Goal: Task Accomplishment & Management: Manage account settings

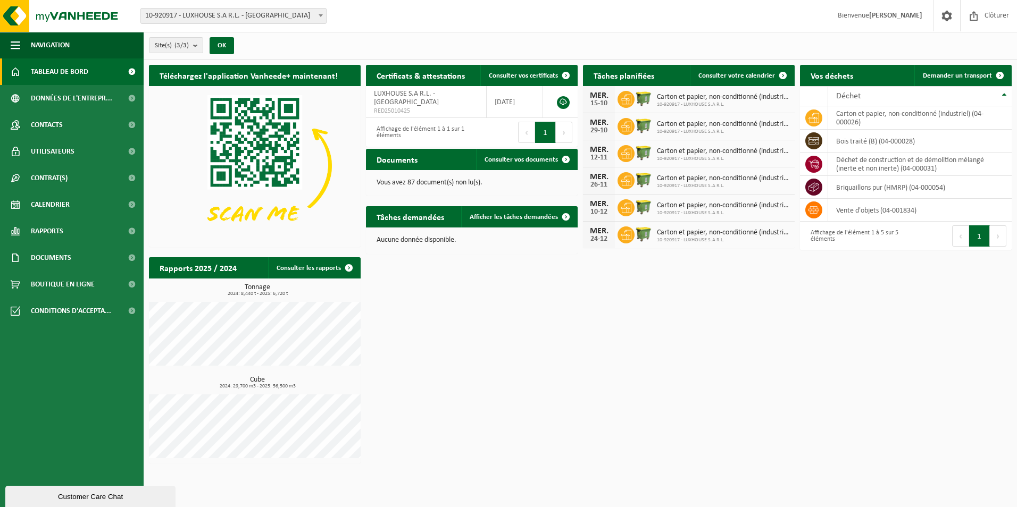
click at [776, 355] on div "Téléchargez l'application Vanheede+ maintenant! Cachez Certificats & attestatio…" at bounding box center [580, 265] width 868 height 410
click at [946, 16] on span at bounding box center [947, 15] width 16 height 31
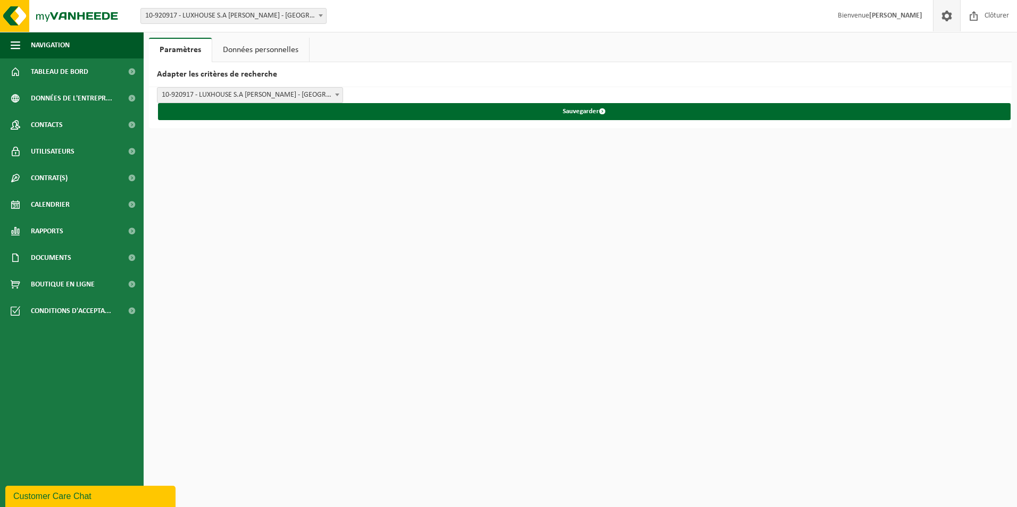
click at [249, 47] on link "Données personnelles" at bounding box center [260, 50] width 97 height 24
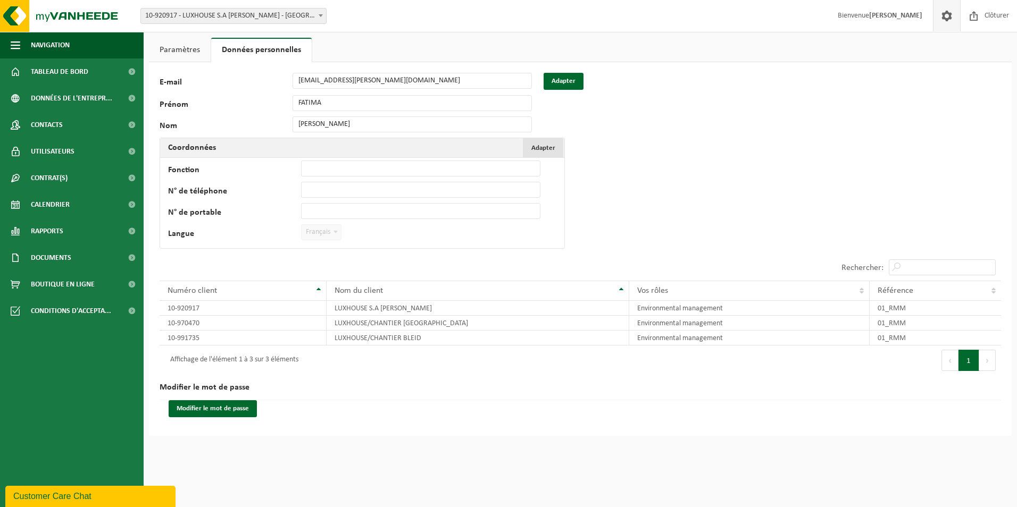
click at [554, 148] on span "Adapter" at bounding box center [543, 148] width 24 height 7
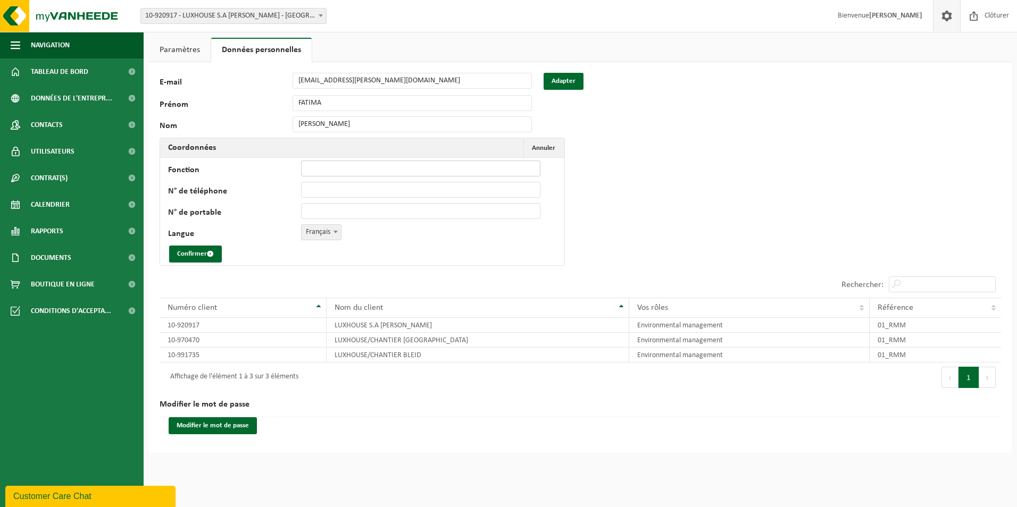
click at [341, 170] on input "Fonction" at bounding box center [420, 169] width 239 height 16
type input "Secrétaire"
drag, startPoint x: 319, startPoint y: 184, endPoint x: 325, endPoint y: 185, distance: 5.9
click at [319, 184] on input "N° de téléphone" at bounding box center [420, 190] width 239 height 16
type input "+32 2 650 07 78"
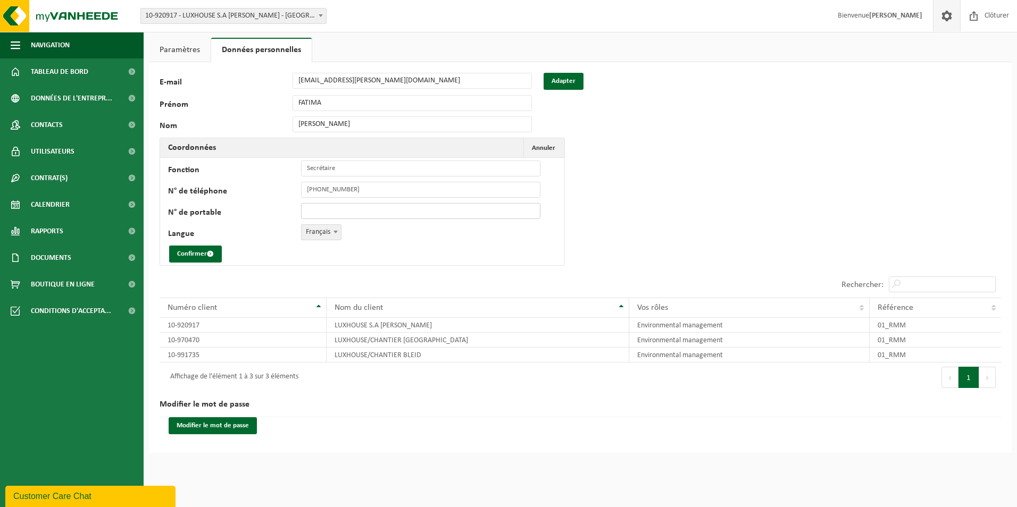
click at [335, 207] on input "N° de portable" at bounding box center [420, 211] width 239 height 16
click at [330, 207] on input "N° de portable" at bounding box center [420, 211] width 239 height 16
click at [366, 187] on input "+32 2 650 07 78" at bounding box center [420, 190] width 239 height 16
click at [398, 191] on input "+32 2 650 07 78" at bounding box center [420, 190] width 239 height 16
drag, startPoint x: 363, startPoint y: 187, endPoint x: 412, endPoint y: 197, distance: 49.3
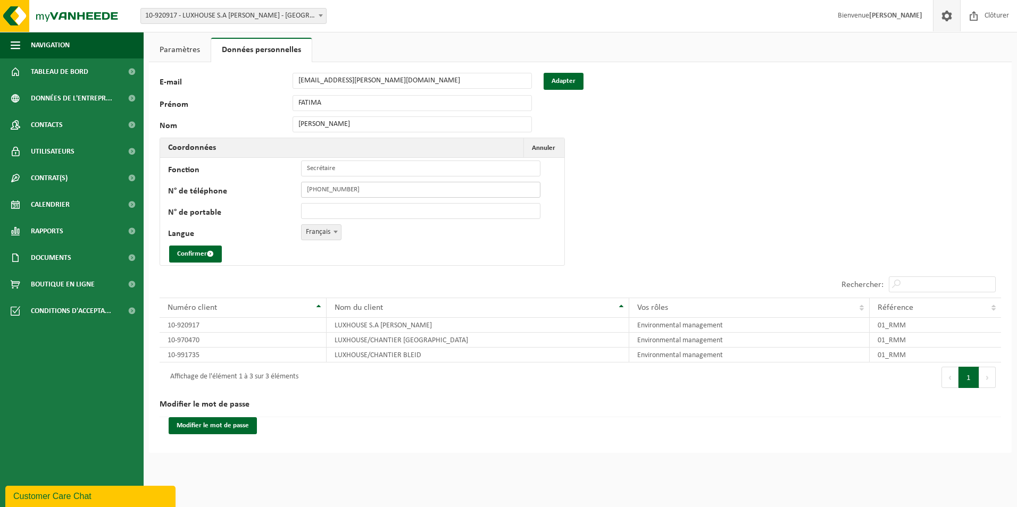
click at [293, 183] on div "N° de téléphone +32 2 650 07 78" at bounding box center [359, 190] width 383 height 16
click at [339, 212] on input "N° de portable" at bounding box center [420, 211] width 239 height 16
click at [324, 192] on input "N° de téléphone" at bounding box center [420, 190] width 239 height 16
type input "+352 26 50 07 78"
type input "+352 621 506 700"
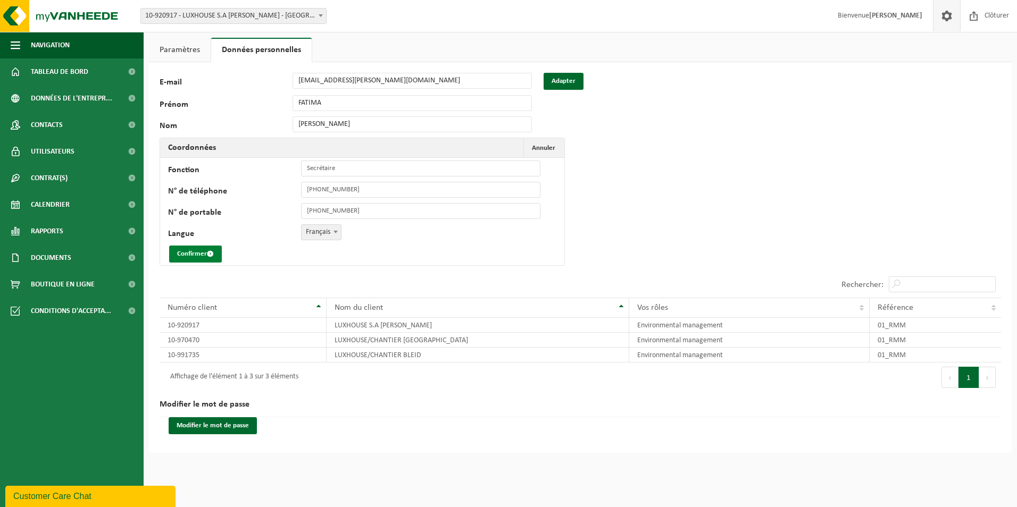
click at [210, 249] on button "Confirmer" at bounding box center [195, 254] width 53 height 17
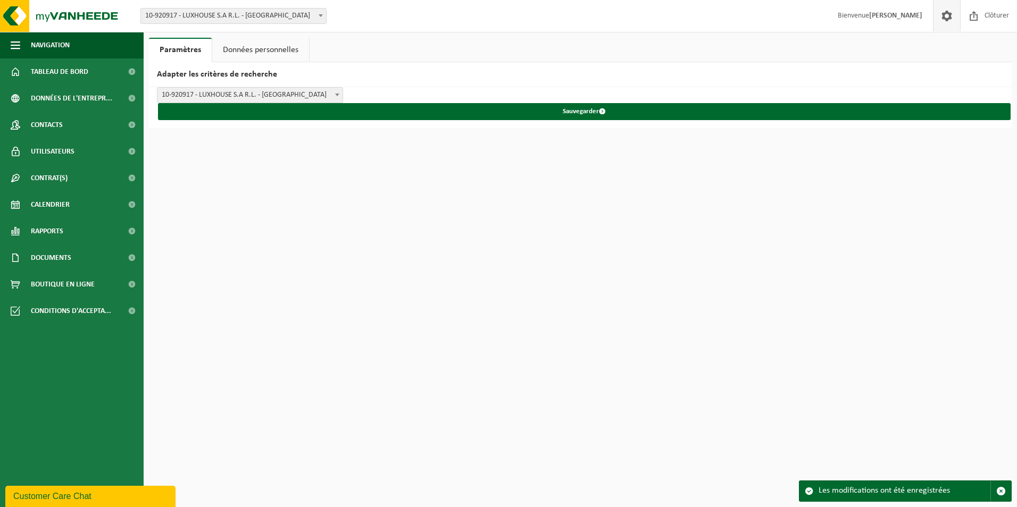
drag, startPoint x: 247, startPoint y: 52, endPoint x: 255, endPoint y: 54, distance: 8.4
click at [247, 52] on link "Données personnelles" at bounding box center [260, 50] width 97 height 24
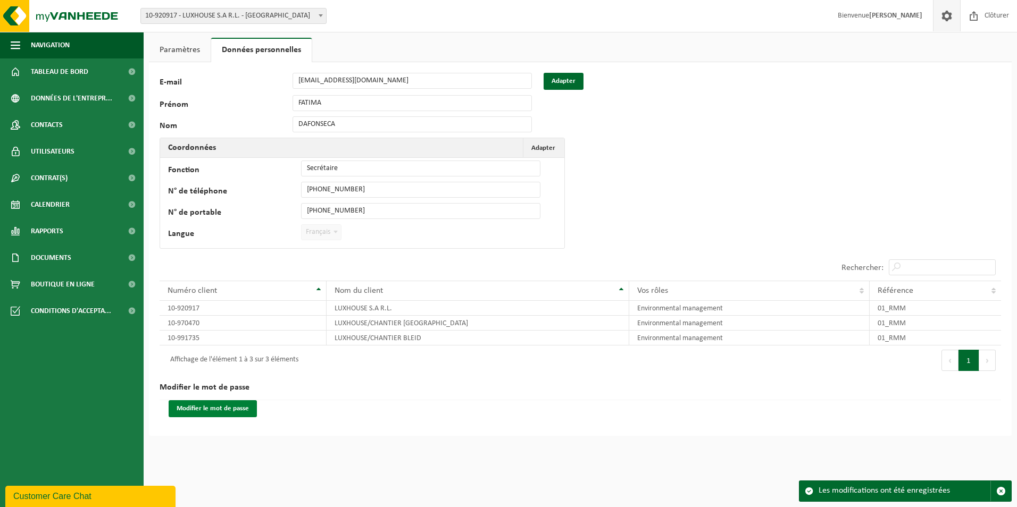
click at [206, 408] on button "Modifier le mot de passe" at bounding box center [213, 409] width 88 height 17
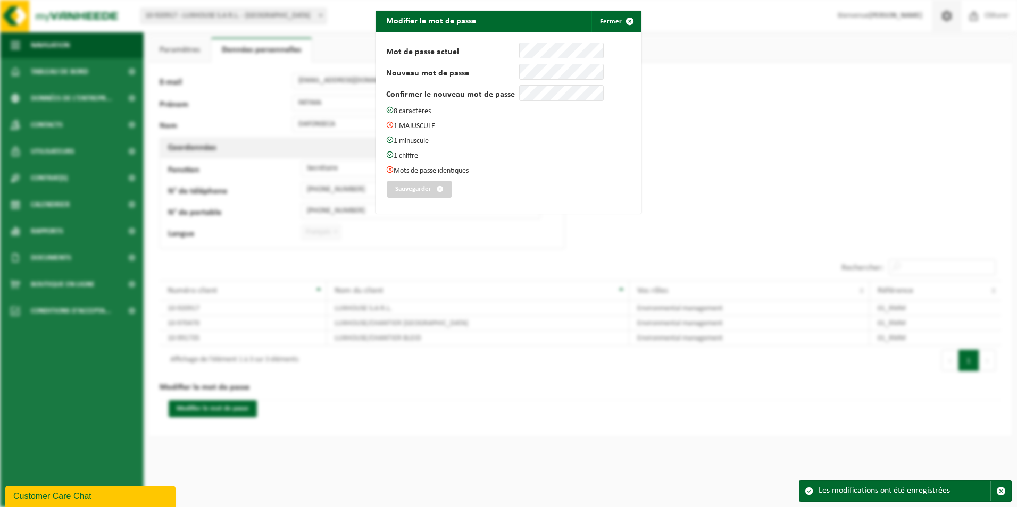
click at [482, 61] on div "Mot de passe actuel Nouveau mot de passe Confirmer le nouveau mot de passe 8 ca…" at bounding box center [508, 123] width 245 height 161
click at [532, 159] on div "Mot de passe actuel Nouveau mot de passe Confirmer le nouveau mot de passe 8 ca…" at bounding box center [508, 123] width 245 height 161
click at [445, 145] on div "Mot de passe actuel Nouveau mot de passe Confirmer le nouveau mot de passe 8 ca…" at bounding box center [508, 123] width 245 height 161
click at [496, 81] on div "Mot de passe actuel Nouveau mot de passe Confirmer le nouveau mot de passe 8 ca…" at bounding box center [508, 123] width 245 height 161
click at [663, 147] on div "Modifier le mot de passe Fermer Mot de passe actuel Nouveau mot de passe Confir…" at bounding box center [508, 253] width 1017 height 507
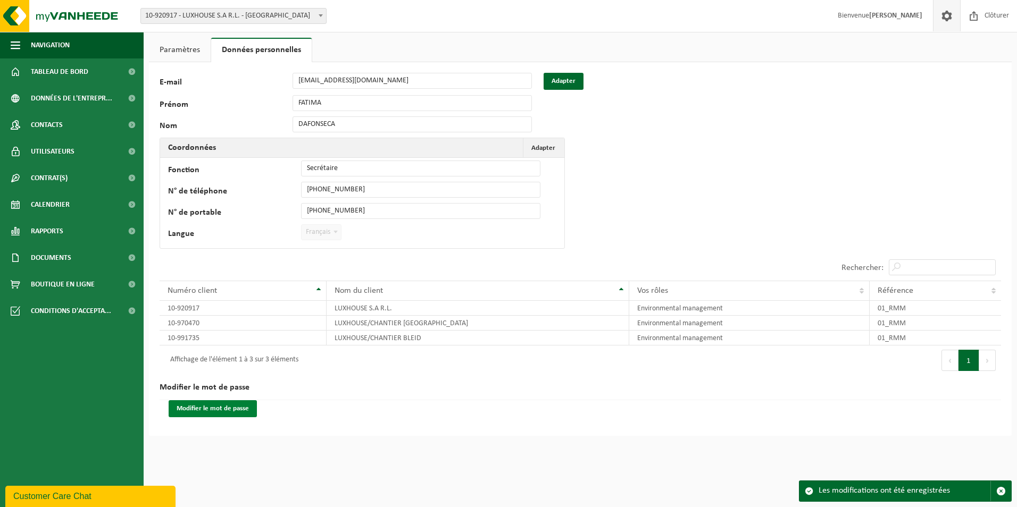
click at [226, 405] on button "Modifier le mot de passe" at bounding box center [213, 409] width 88 height 17
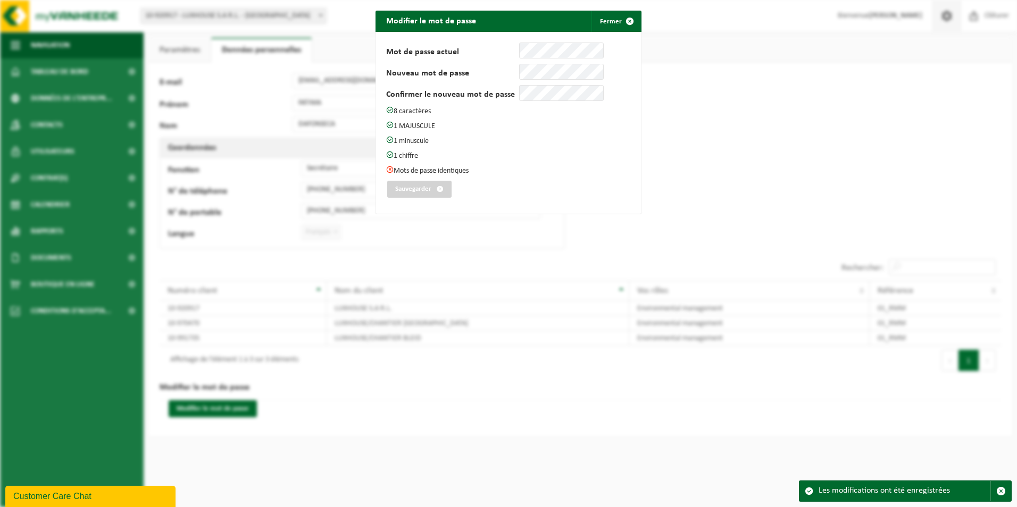
click at [481, 125] on p "1 MAJUSCULE" at bounding box center [508, 126] width 245 height 10
drag, startPoint x: 498, startPoint y: 220, endPoint x: 500, endPoint y: 214, distance: 6.2
click at [498, 220] on div "Modifier le mot de passe Fermer Mot de passe actuel Nouveau mot de passe Confir…" at bounding box center [508, 253] width 1017 height 507
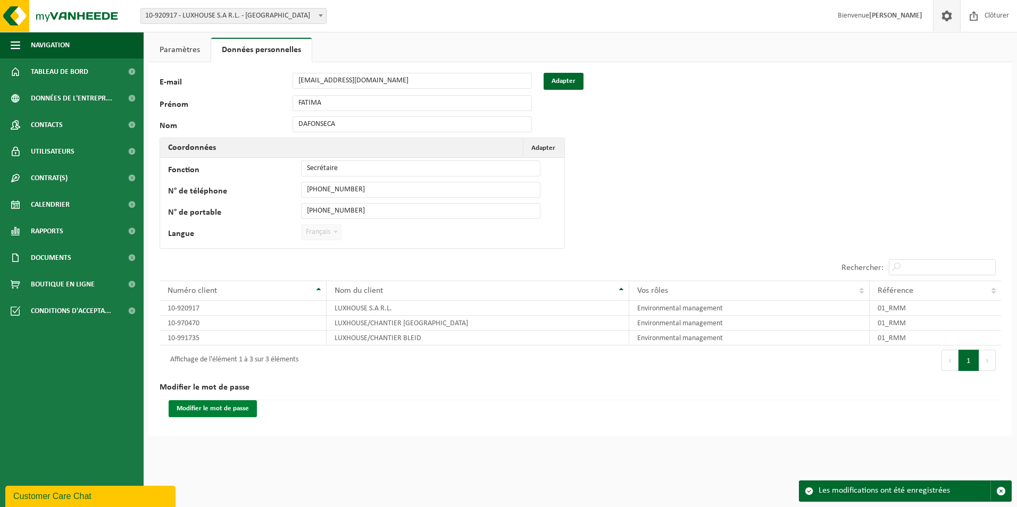
click at [231, 409] on button "Modifier le mot de passe" at bounding box center [213, 409] width 88 height 17
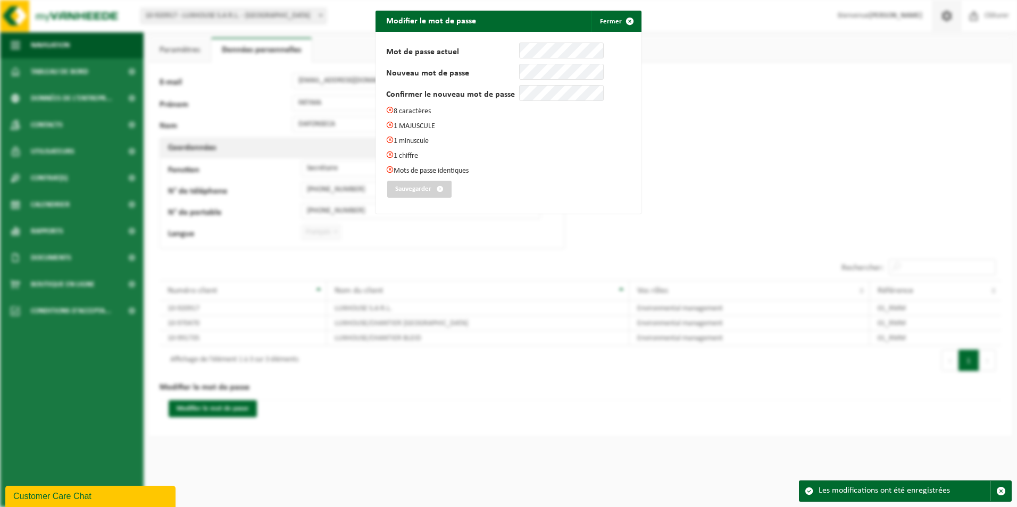
drag, startPoint x: 821, startPoint y: 110, endPoint x: 941, endPoint y: 11, distance: 155.3
click at [823, 106] on div "Modifier le mot de passe Fermer Mot de passe actuel Nouveau mot de passe Confir…" at bounding box center [508, 253] width 1017 height 507
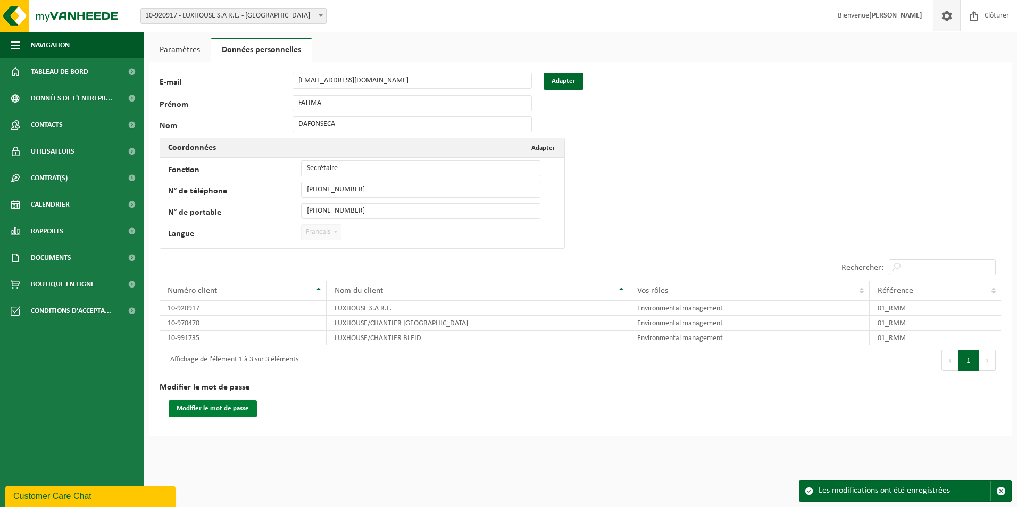
click at [214, 409] on button "Modifier le mot de passe" at bounding box center [213, 409] width 88 height 17
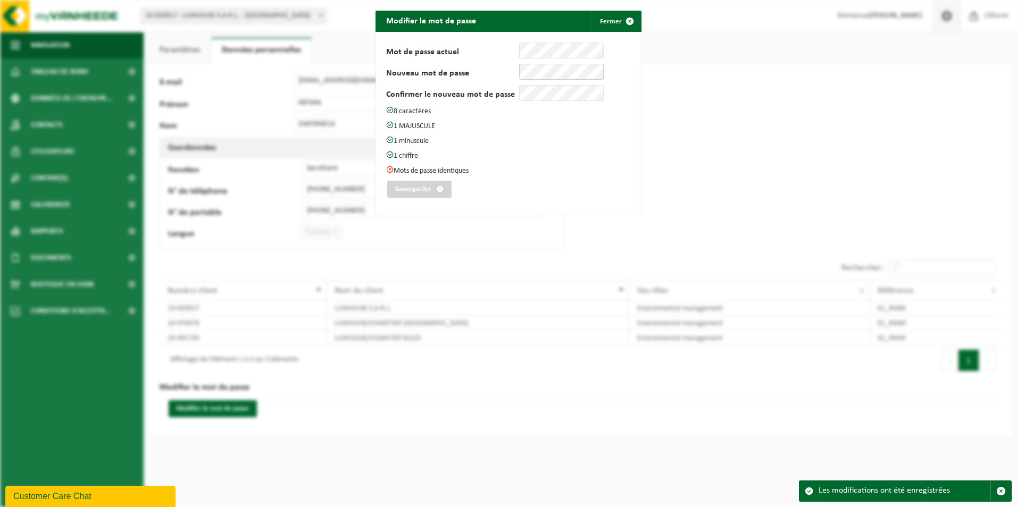
click at [494, 69] on div "Nouveau mot de passe" at bounding box center [495, 72] width 218 height 16
click at [404, 188] on button "Sauvegarder" at bounding box center [419, 189] width 64 height 17
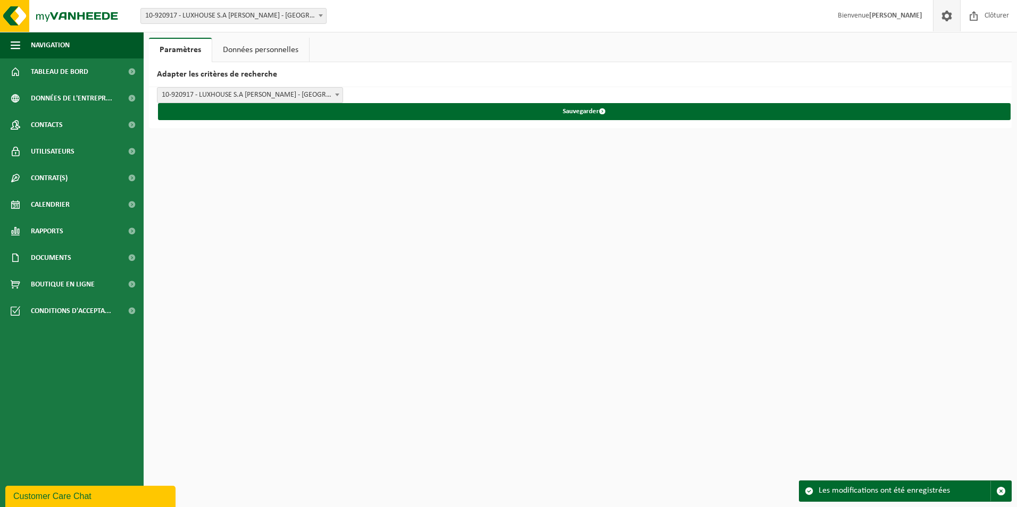
click at [260, 44] on link "Données personnelles" at bounding box center [260, 50] width 97 height 24
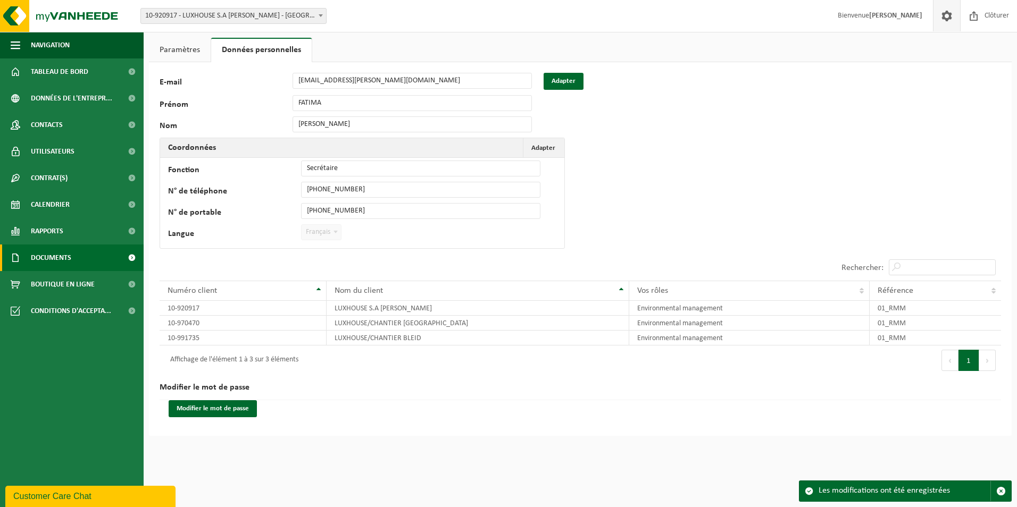
click at [71, 255] on span "Documents" at bounding box center [51, 258] width 40 height 27
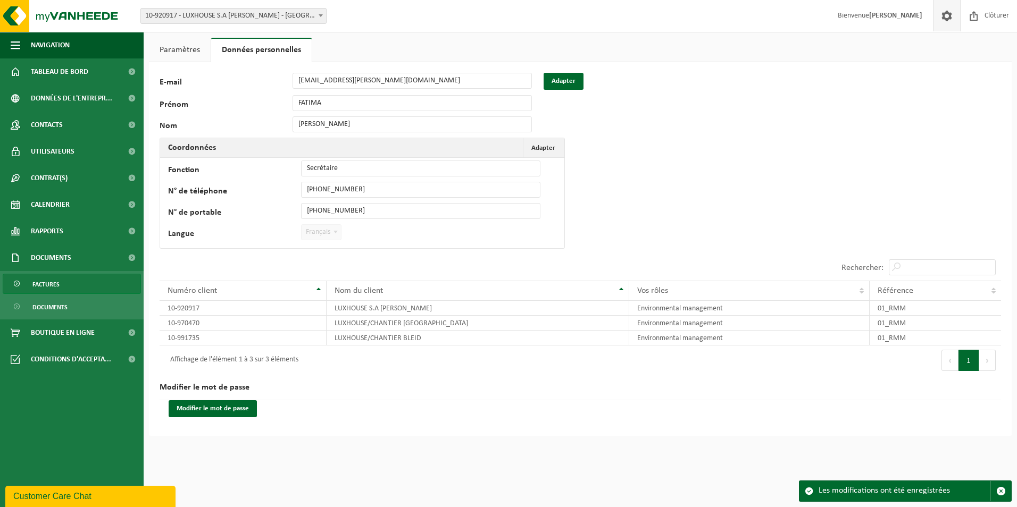
click at [39, 286] on span "Factures" at bounding box center [45, 284] width 27 height 20
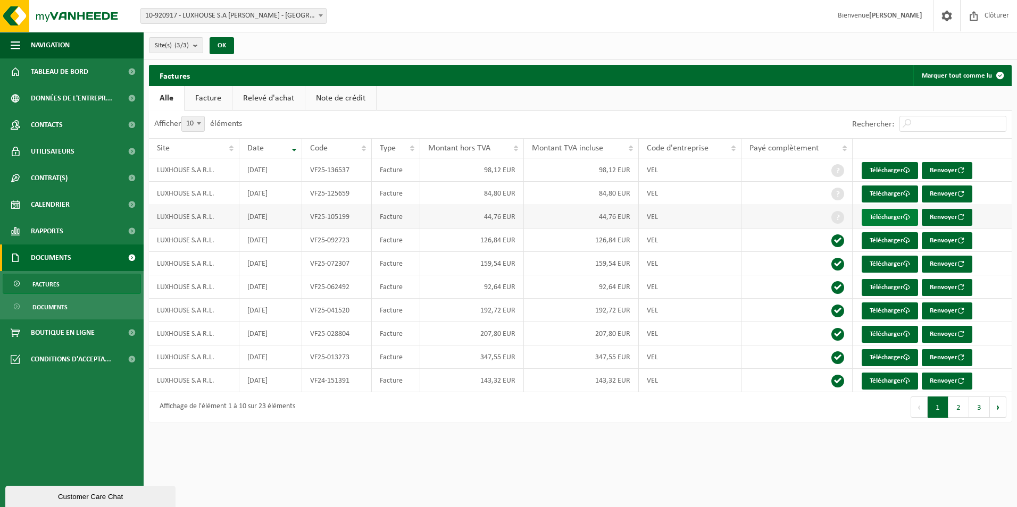
click at [884, 210] on link "Télécharger" at bounding box center [890, 217] width 56 height 17
click at [75, 203] on link "Calendrier" at bounding box center [72, 204] width 144 height 27
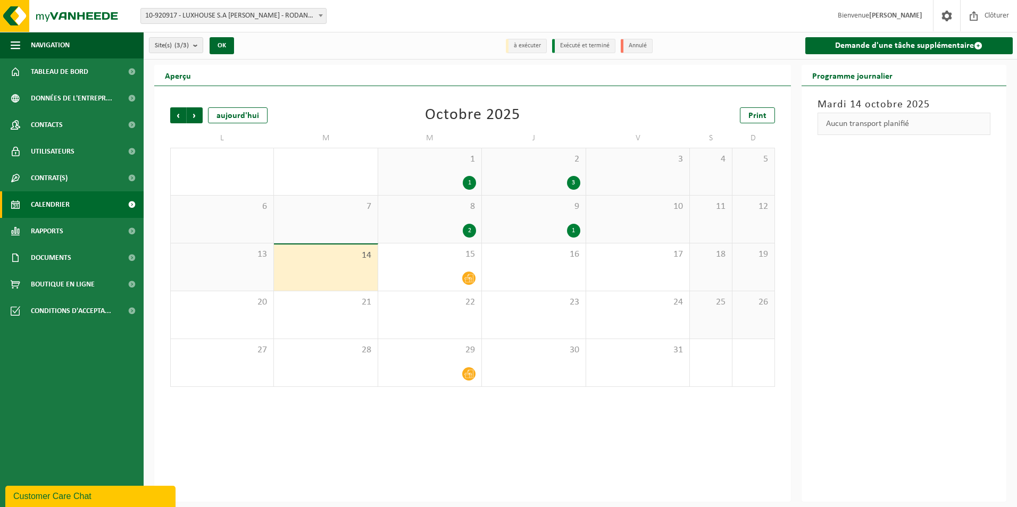
click at [569, 232] on div "1" at bounding box center [573, 231] width 13 height 14
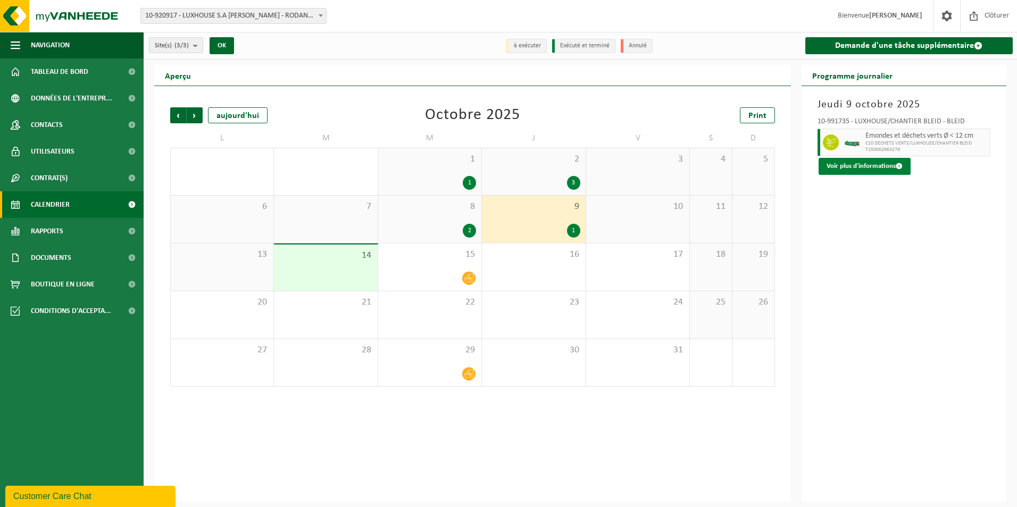
click at [891, 164] on button "Voir plus d'informations" at bounding box center [865, 166] width 92 height 17
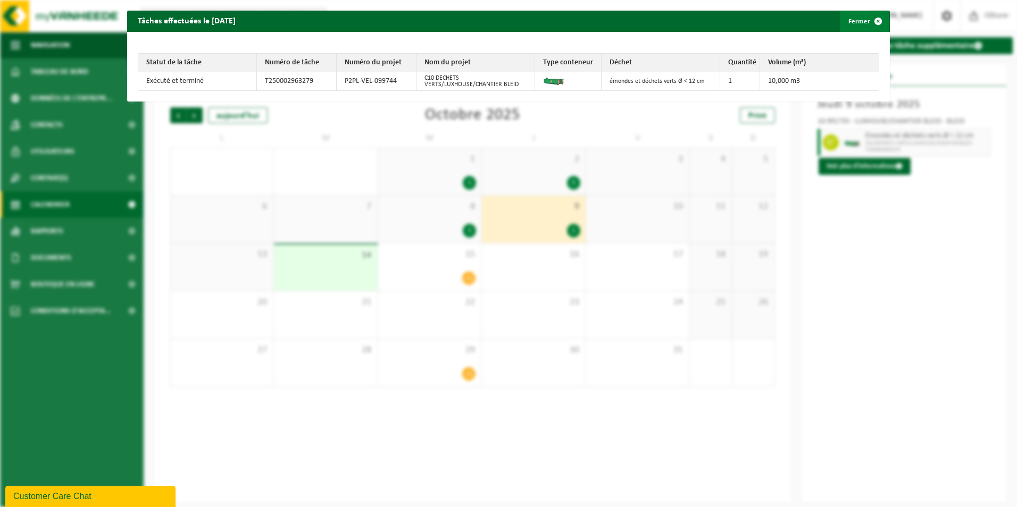
click at [870, 20] on span "button" at bounding box center [878, 21] width 21 height 21
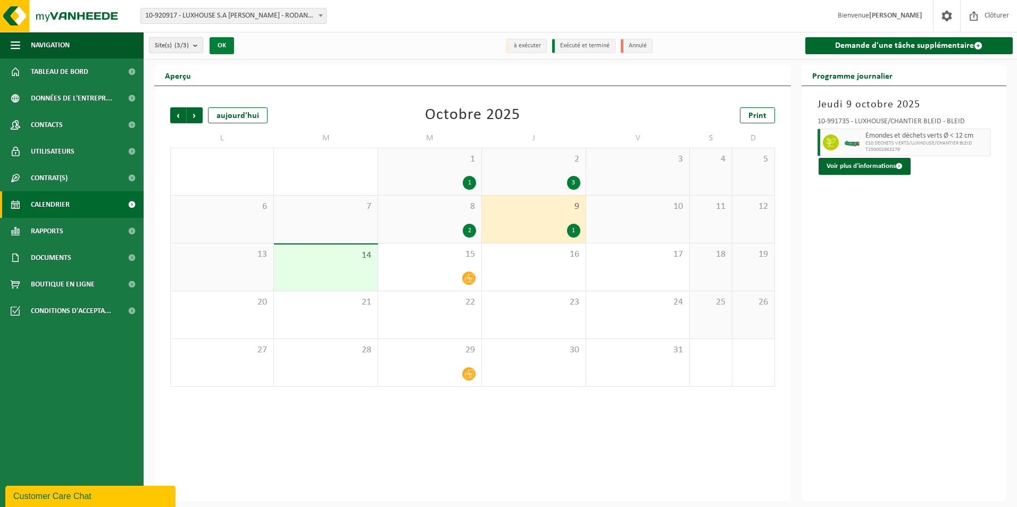
click at [227, 45] on button "OK" at bounding box center [222, 45] width 24 height 17
click at [230, 45] on button "OK" at bounding box center [222, 45] width 24 height 17
click at [57, 199] on span "Calendrier" at bounding box center [50, 204] width 39 height 27
